Goal: Task Accomplishment & Management: Use online tool/utility

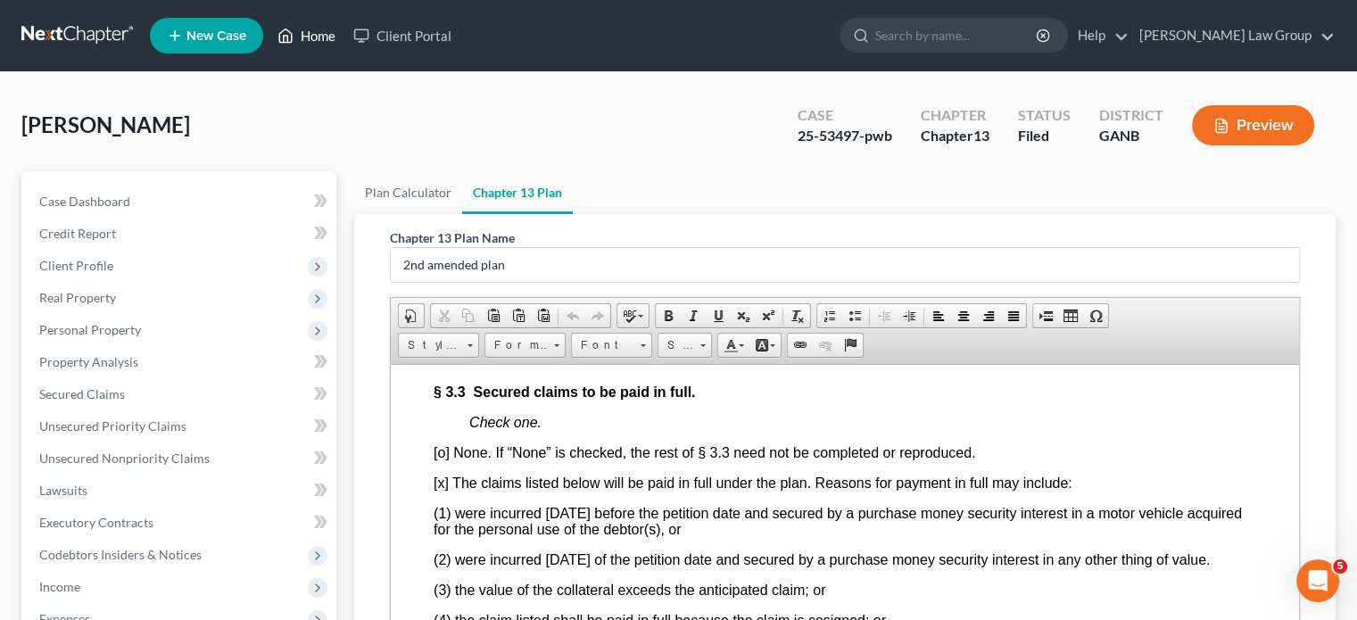
click at [311, 34] on link "Home" at bounding box center [307, 36] width 76 height 32
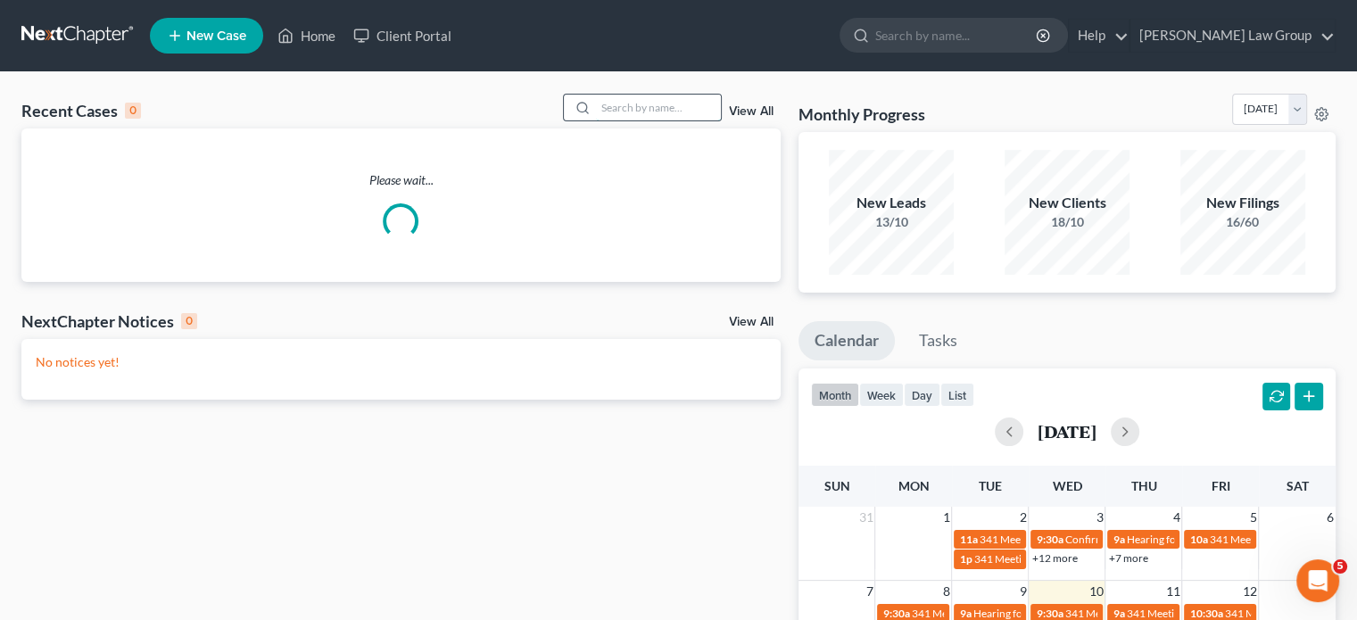
click at [600, 107] on input "search" at bounding box center [658, 108] width 125 height 26
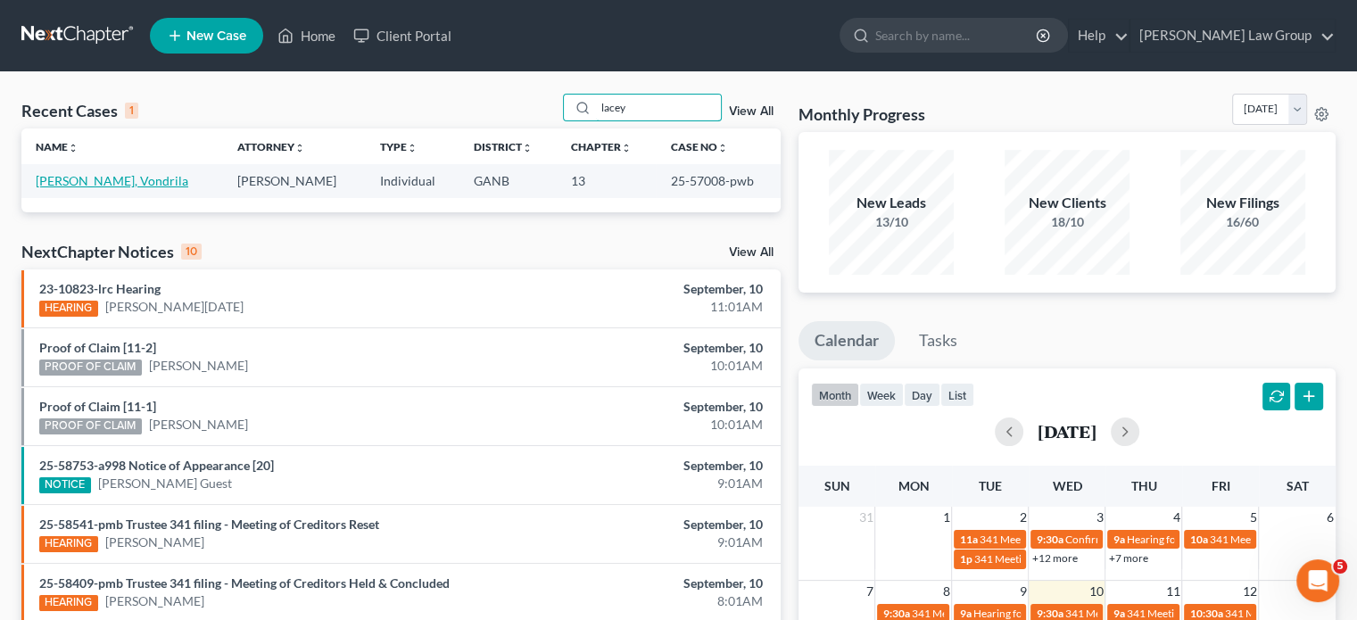
type input "lacey"
click at [89, 178] on link "[PERSON_NAME], Vondrila" at bounding box center [112, 180] width 153 height 15
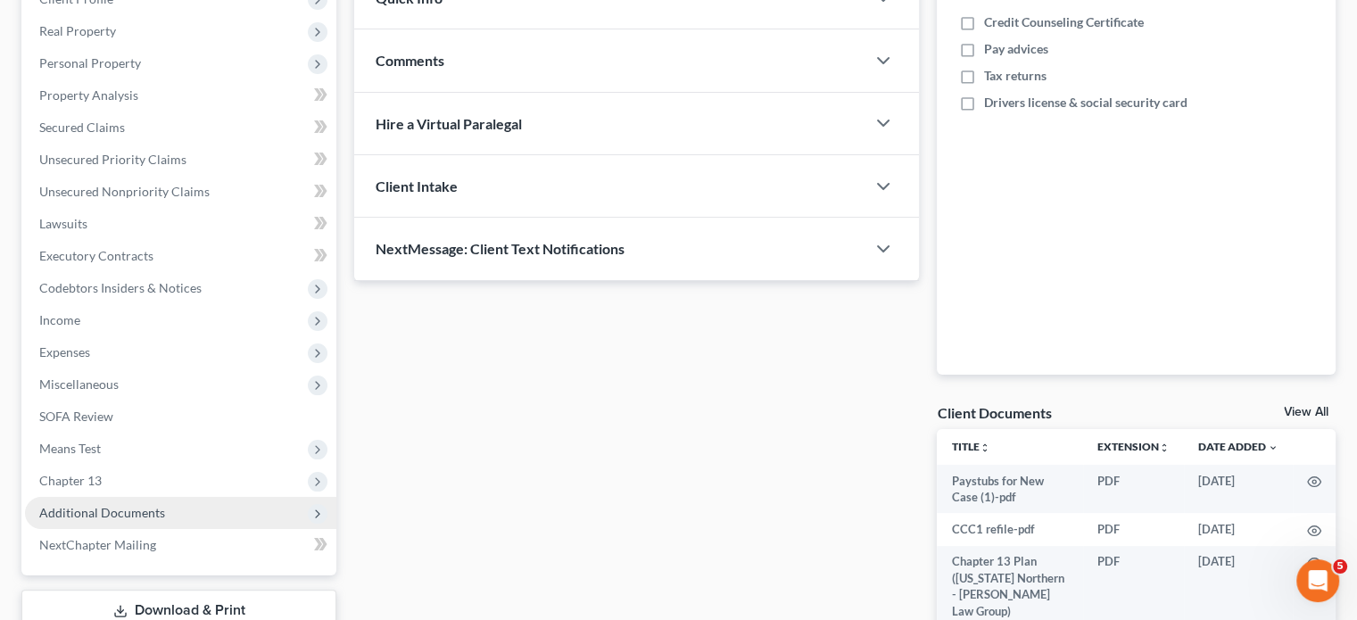
scroll to position [268, 0]
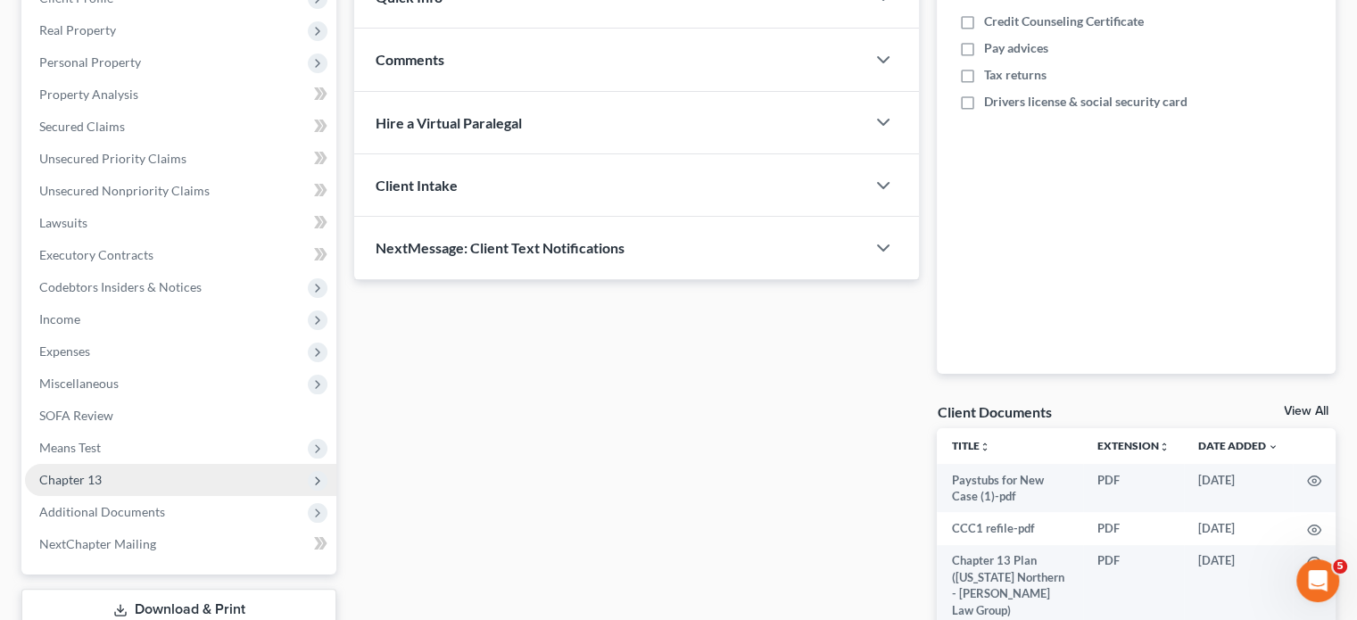
click at [56, 472] on span "Chapter 13" at bounding box center [70, 479] width 62 height 15
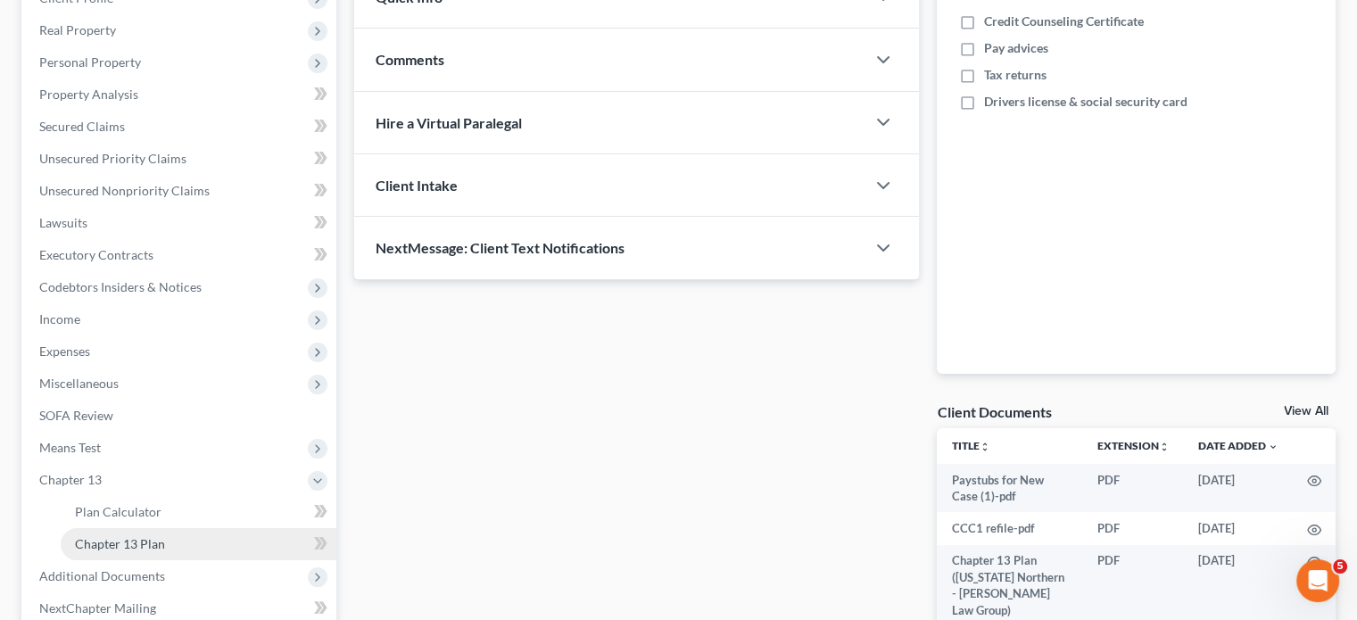
click at [101, 540] on span "Chapter 13 Plan" at bounding box center [120, 543] width 90 height 15
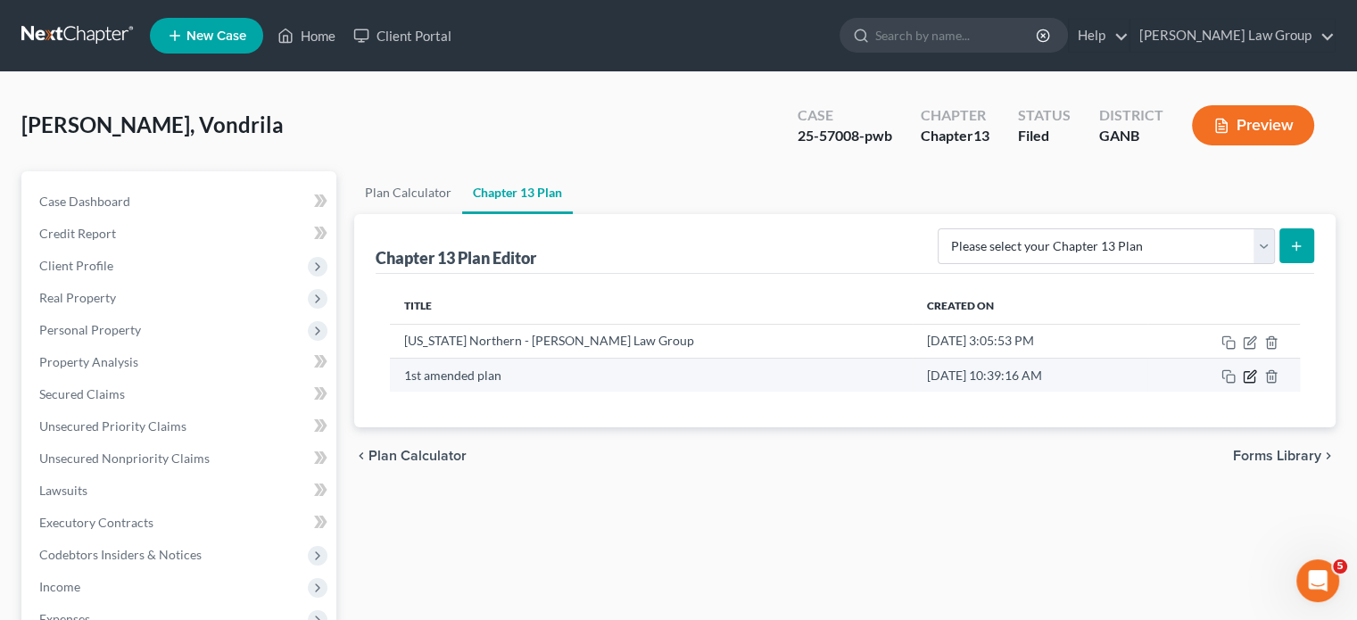
click at [1243, 376] on icon "button" at bounding box center [1250, 376] width 14 height 14
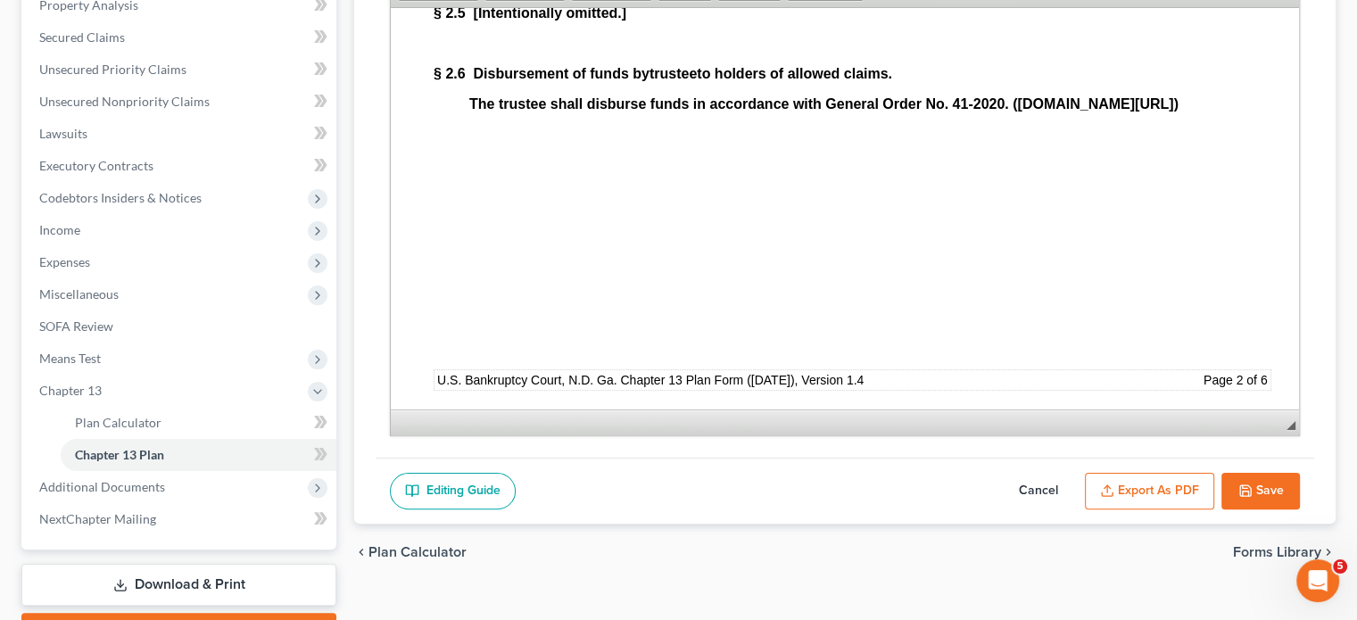
scroll to position [2677, 0]
click at [93, 449] on span "Chapter 13 Plan" at bounding box center [119, 454] width 89 height 15
click at [77, 484] on span "Additional Documents" at bounding box center [102, 486] width 126 height 15
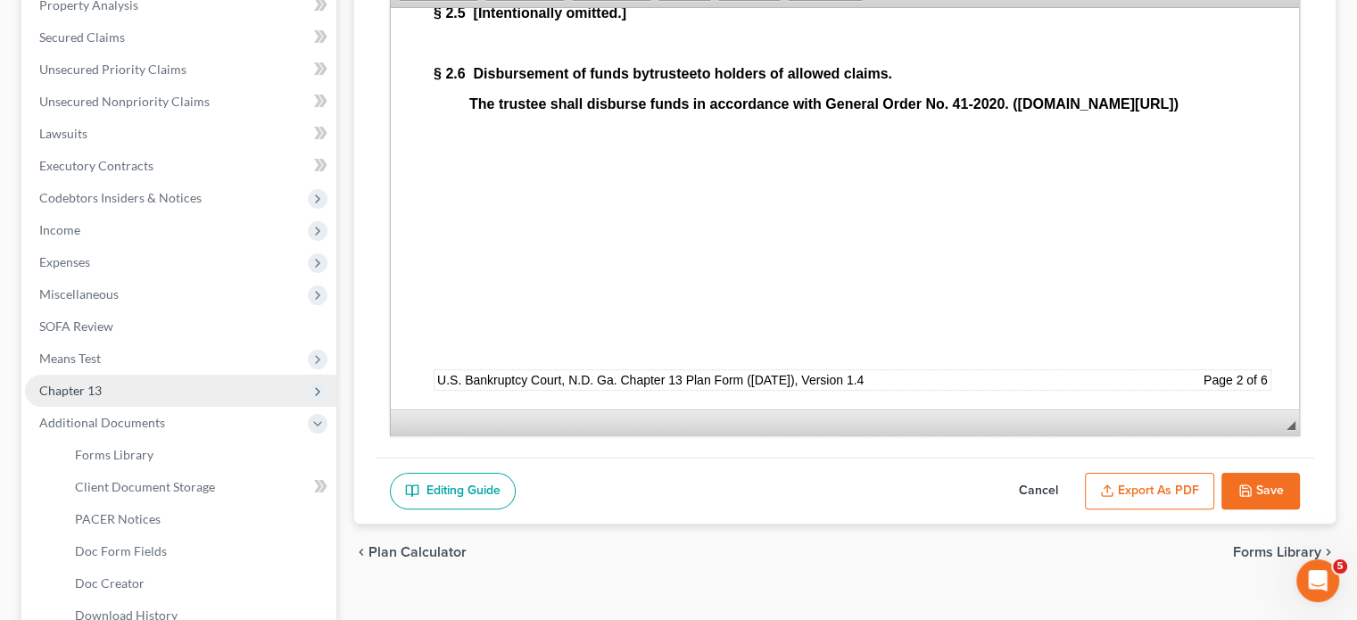
click at [76, 393] on span "Chapter 13" at bounding box center [70, 390] width 62 height 15
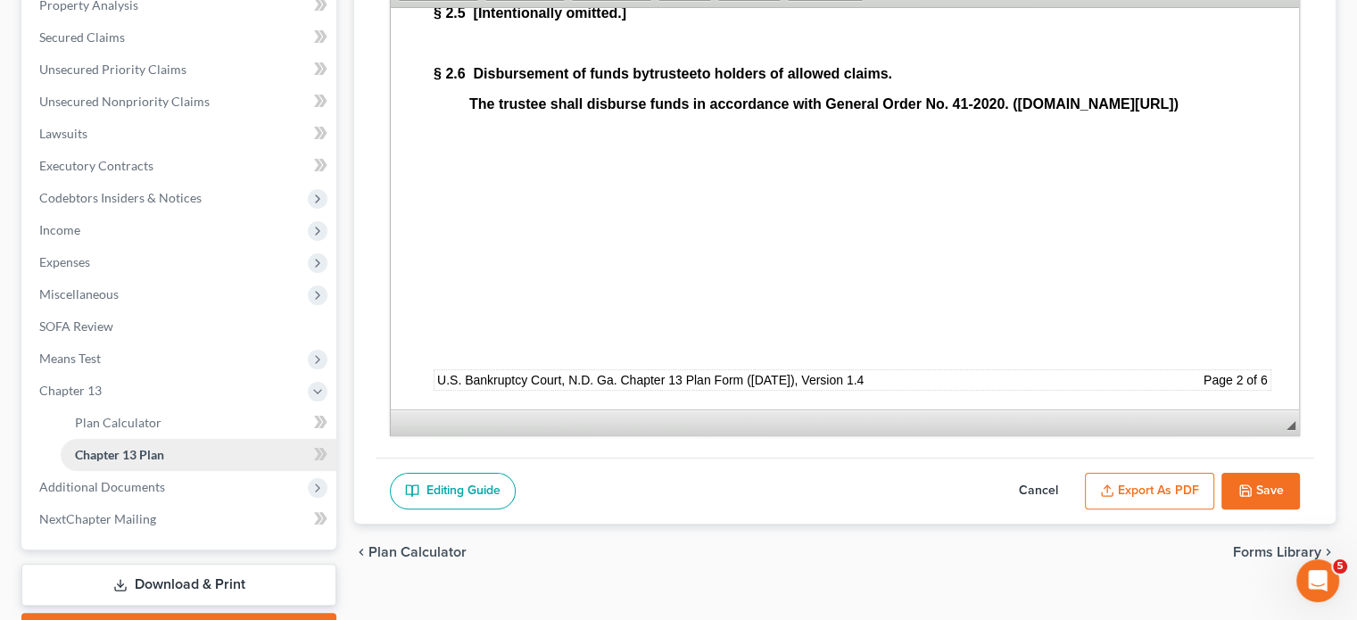
click at [95, 451] on span "Chapter 13 Plan" at bounding box center [119, 454] width 89 height 15
click at [111, 417] on span "Plan Calculator" at bounding box center [118, 422] width 87 height 15
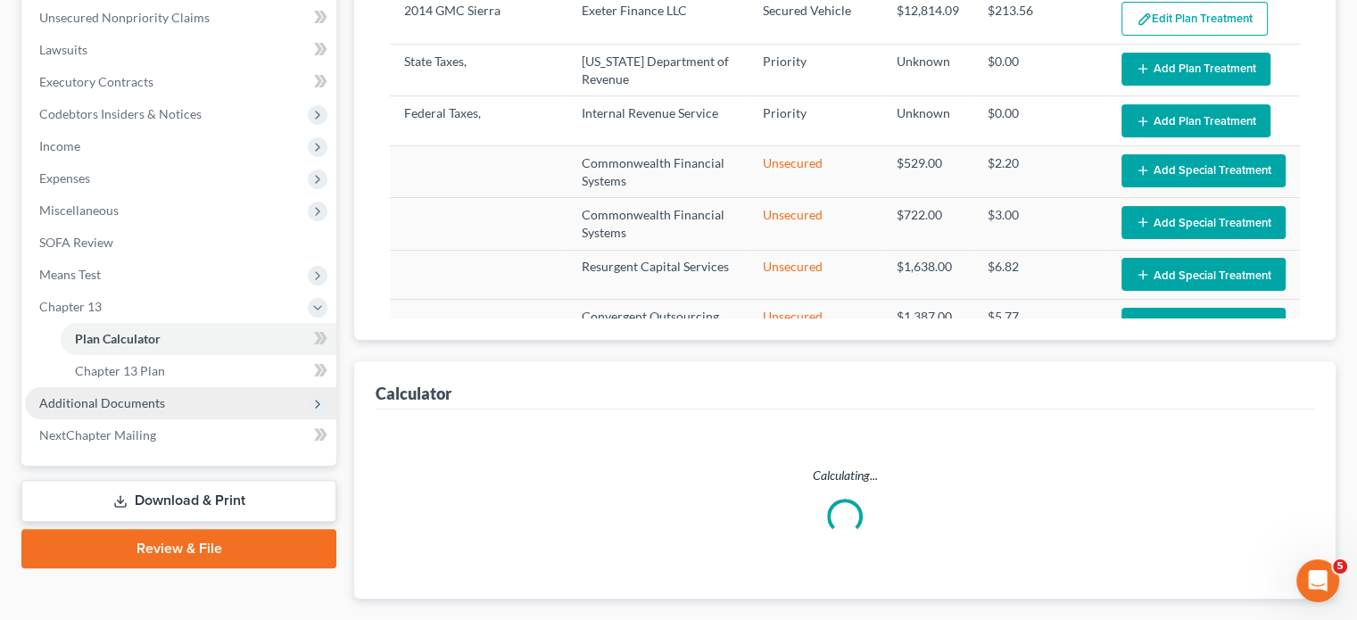
select select "59"
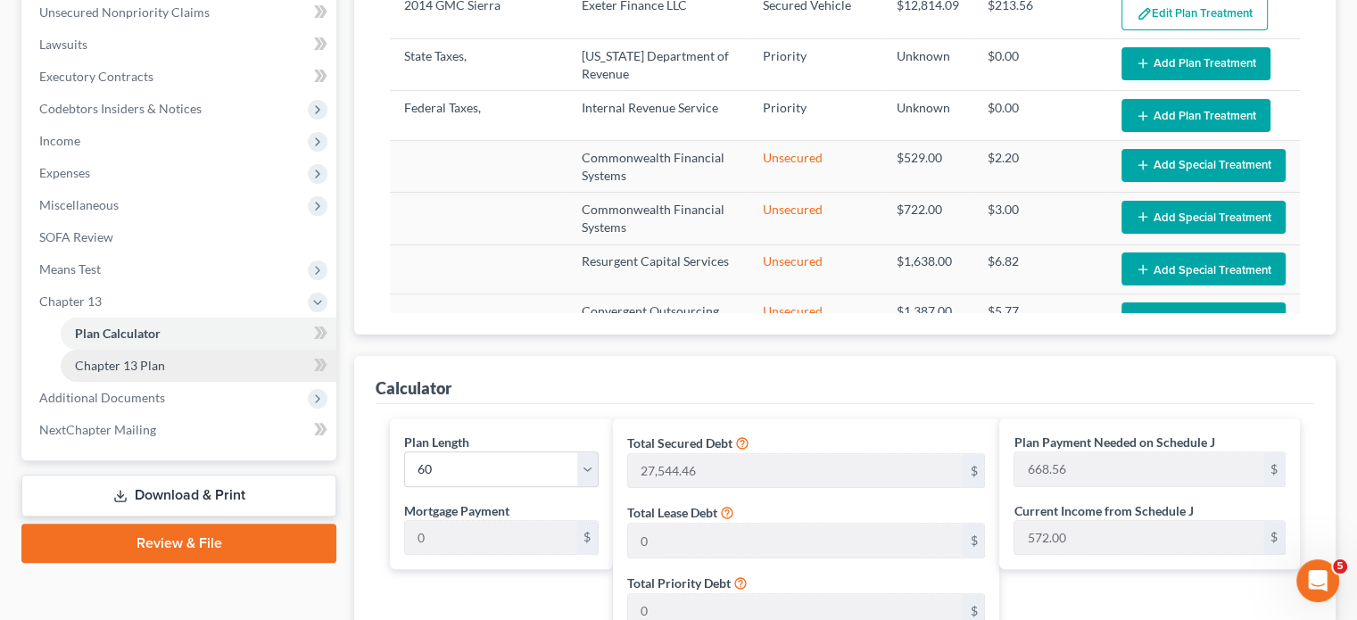
click at [120, 367] on span "Chapter 13 Plan" at bounding box center [120, 365] width 90 height 15
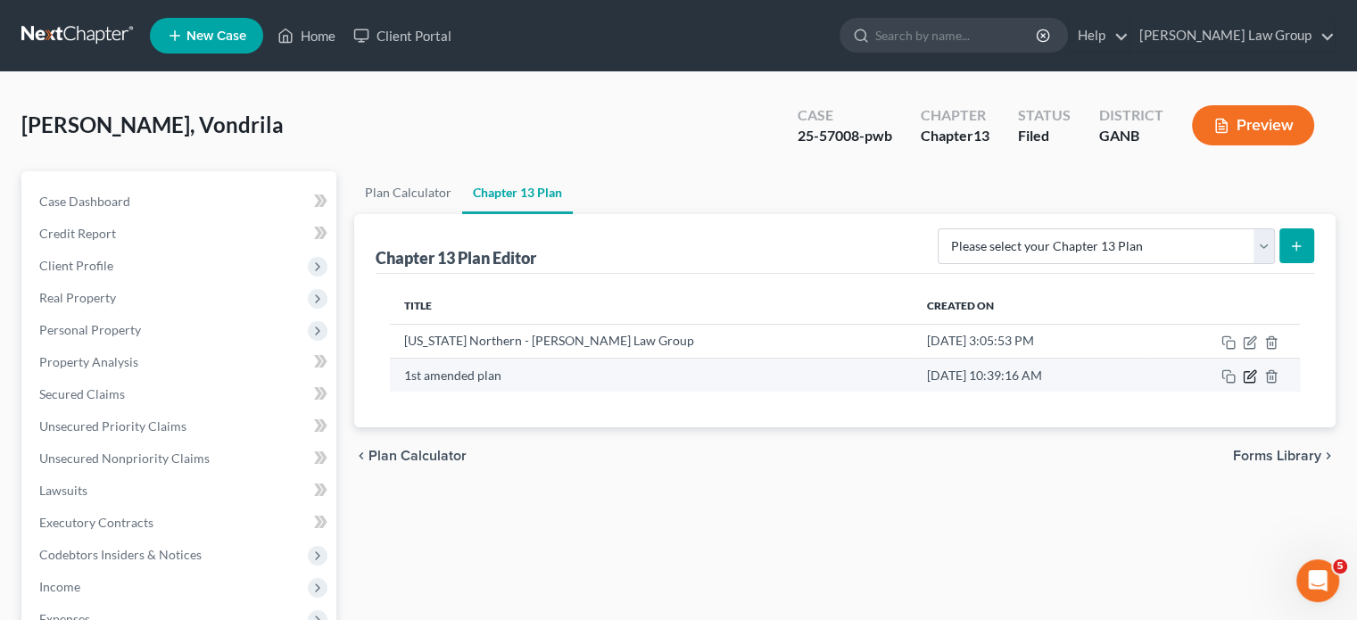
click at [1247, 375] on icon "button" at bounding box center [1250, 376] width 14 height 14
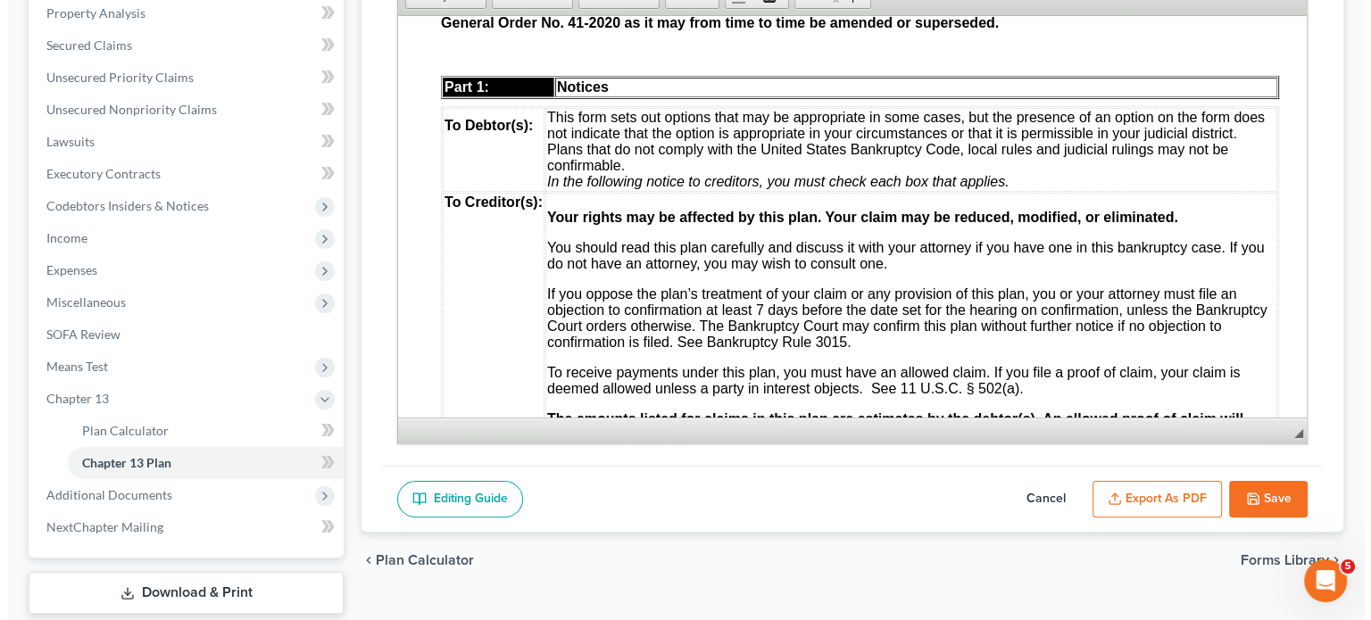
scroll to position [455, 0]
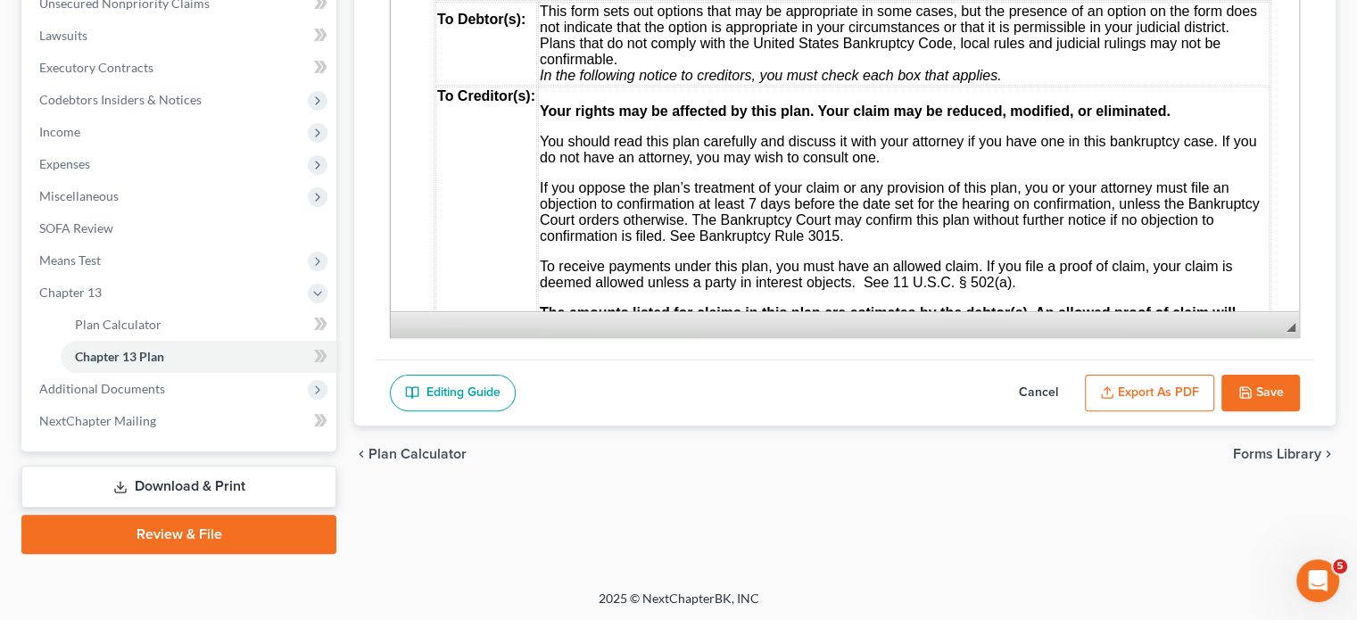
drag, startPoint x: 1155, startPoint y: 392, endPoint x: 1115, endPoint y: 417, distance: 46.5
click at [1155, 393] on button "Export as PDF" at bounding box center [1149, 393] width 129 height 37
